Goal: Communication & Community: Ask a question

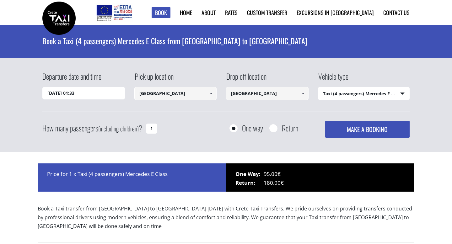
select select "540"
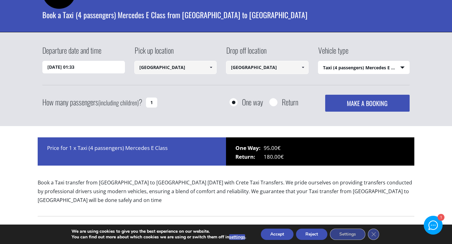
scroll to position [26, 0]
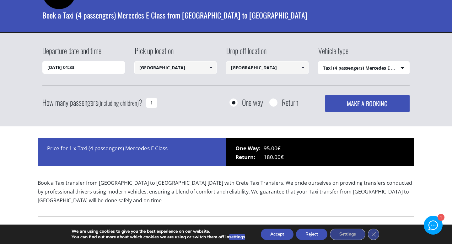
click at [111, 69] on input "03/09/2025 01:33" at bounding box center [83, 67] width 82 height 13
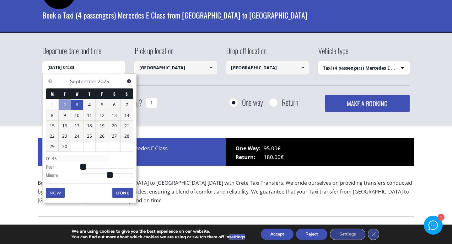
click at [76, 105] on link "3" at bounding box center [77, 105] width 12 height 10
type input "03/09/2025 00:00"
click at [151, 70] on input "[GEOGRAPHIC_DATA]" at bounding box center [175, 67] width 82 height 13
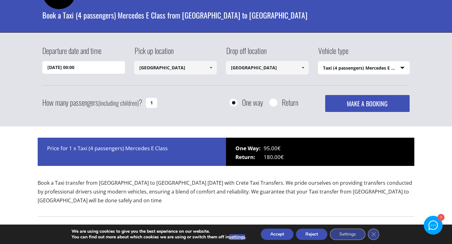
drag, startPoint x: 175, startPoint y: 69, endPoint x: 137, endPoint y: 69, distance: 38.6
click at [137, 69] on input "[GEOGRAPHIC_DATA]" at bounding box center [175, 67] width 82 height 13
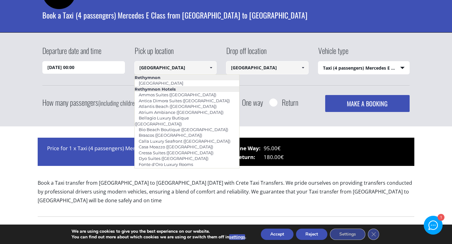
paste input "Γέφυρα Ζουρίδας 1, Prines 741 50, Greece"
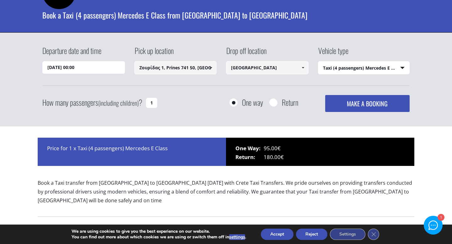
type input "Γέφυρα Ζουρίδας 1, Prines 741 50, Greece"
click at [183, 95] on div "How many passengers (including children) ? 1 One way Return MAKE A BOOKING Plea…" at bounding box center [225, 103] width 367 height 17
click at [332, 67] on select "Select vehicle type Taxi (4 passengers) Mercedes E Class Mini Van (7 passengers…" at bounding box center [363, 67] width 91 height 13
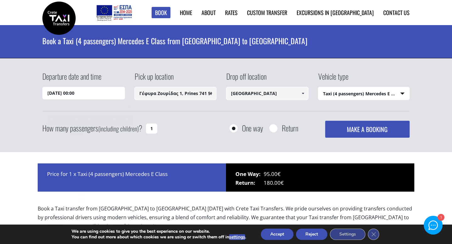
click at [101, 95] on input "03/09/2025 00:00" at bounding box center [83, 93] width 82 height 13
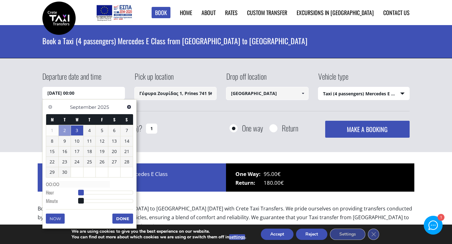
type input "03/09/2025 01:00"
type input "01:00"
type input "03/09/2025 02:00"
type input "02:00"
type input "03/09/2025 03:00"
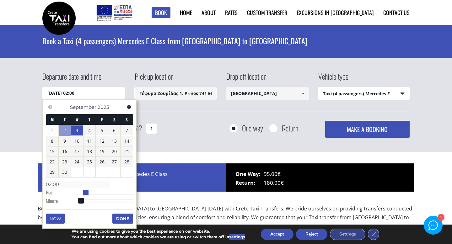
type input "03:00"
type input "03/09/2025 04:00"
type input "04:00"
type input "03/09/2025 05:00"
type input "05:00"
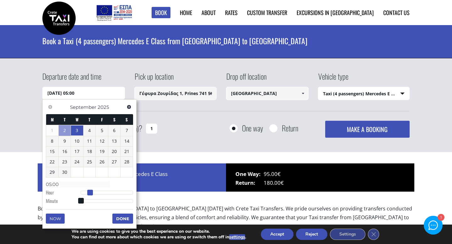
type input "03/09/2025 06:00"
type input "06:00"
type input "03/09/2025 07:00"
type input "07:00"
type input "03/09/2025 08:00"
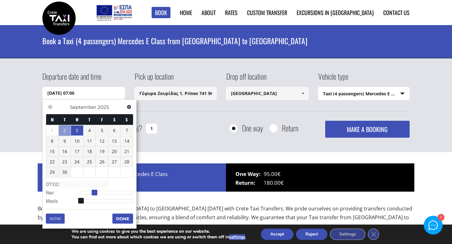
type input "08:00"
type input "03/09/2025 09:00"
type input "09:00"
type input "03/09/2025 10:00"
type input "10:00"
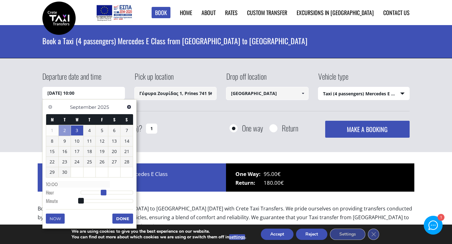
drag, startPoint x: 83, startPoint y: 192, endPoint x: 105, endPoint y: 192, distance: 22.0
click at [105, 192] on span at bounding box center [104, 193] width 6 height 6
click at [120, 218] on button "Done" at bounding box center [122, 219] width 21 height 10
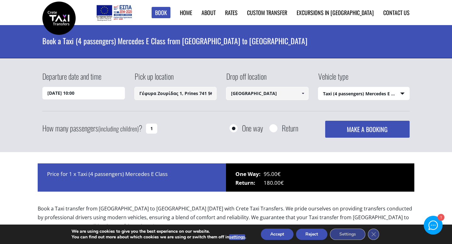
click at [349, 127] on button "MAKE A BOOKING" at bounding box center [367, 129] width 84 height 17
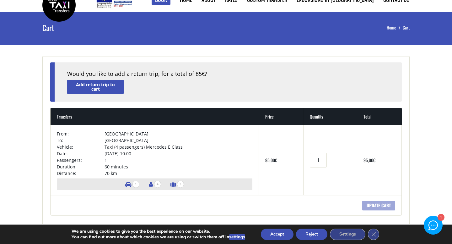
scroll to position [17, 0]
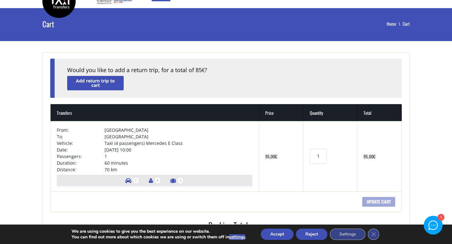
click at [210, 143] on td "Taxi (4 passengers) Mercedes E Class" at bounding box center [178, 143] width 148 height 7
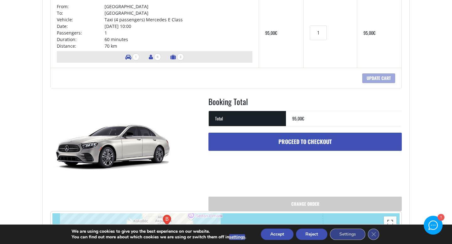
scroll to position [160, 0]
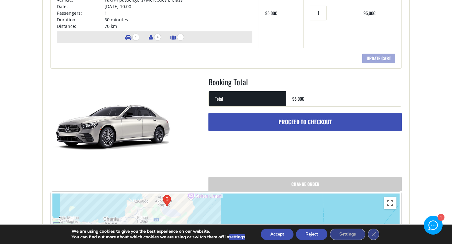
click at [243, 187] on link "Change order" at bounding box center [304, 184] width 193 height 14
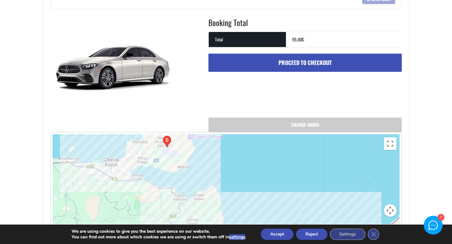
scroll to position [220, 0]
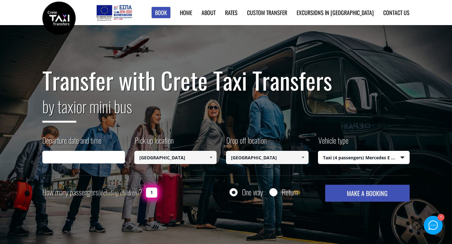
type input "03/09/2025 10:00"
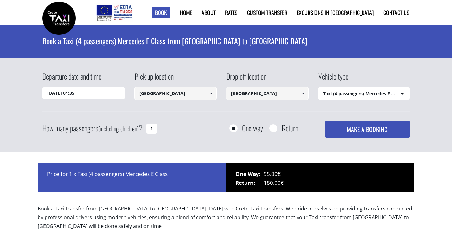
select select "540"
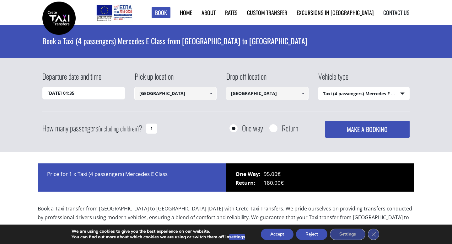
click at [388, 14] on link "Contact us" at bounding box center [396, 12] width 26 height 8
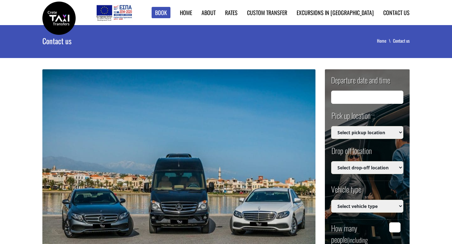
type input "[DATE] 23:35"
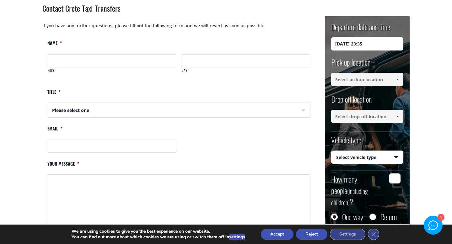
scroll to position [228, 0]
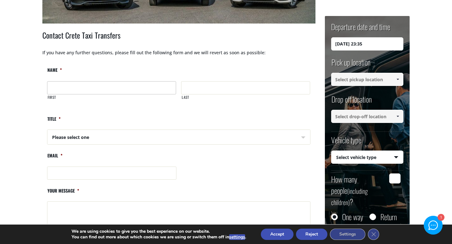
click at [73, 88] on input "First" at bounding box center [111, 87] width 129 height 13
type input "[PERSON_NAME]"
click at [195, 88] on input "Last" at bounding box center [245, 87] width 129 height 13
type input "Kavelaars"
click at [104, 138] on select "Please select one Mr Mrs" at bounding box center [112, 137] width 129 height 15
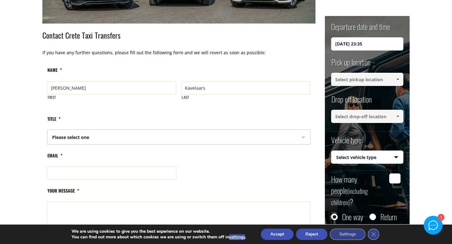
select select "Mr"
click at [48, 130] on select "Please select one Mr Mrs" at bounding box center [112, 137] width 129 height 15
click at [80, 171] on input "Email *" at bounding box center [111, 173] width 129 height 13
type input "[PERSON_NAME][EMAIL_ADDRESS][DOMAIN_NAME]"
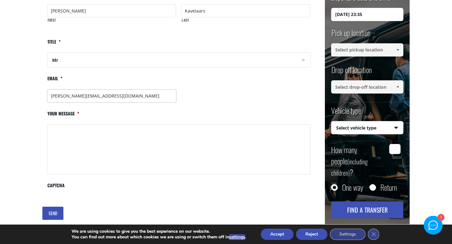
scroll to position [309, 0]
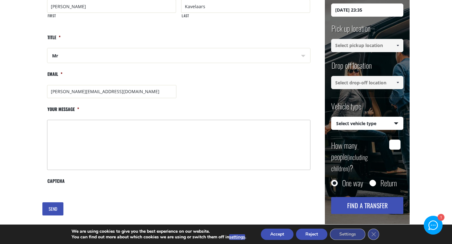
click at [84, 138] on textarea "Your message *" at bounding box center [178, 145] width 263 height 50
paste textarea "I’d like to book a taxi on behalf of [PERSON_NAME] for [DATE] 10:00 AM. The pic…"
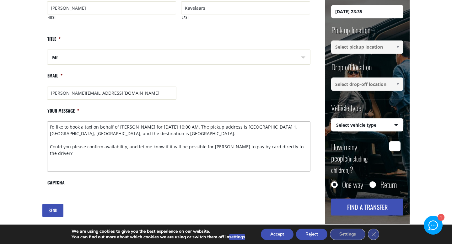
scroll to position [330, 0]
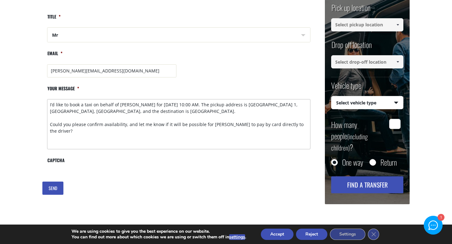
type textarea "I’d like to book a taxi on behalf of [PERSON_NAME] for [DATE] 10:00 AM. The pic…"
click at [54, 186] on input "SEND" at bounding box center [52, 188] width 21 height 13
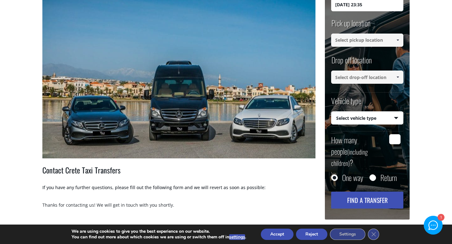
scroll to position [36, 0]
